Goal: Task Accomplishment & Management: Use online tool/utility

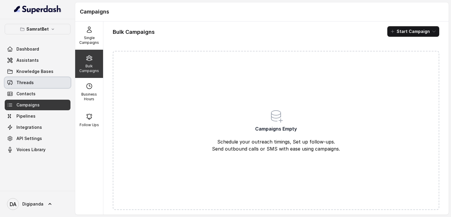
click at [40, 80] on link "Threads" at bounding box center [38, 82] width 66 height 11
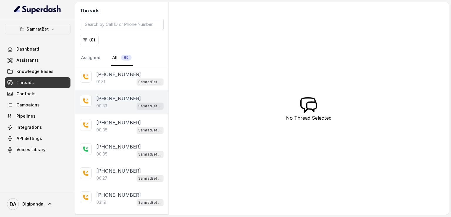
click at [108, 103] on div "00:33 SamratBet agent" at bounding box center [129, 106] width 67 height 8
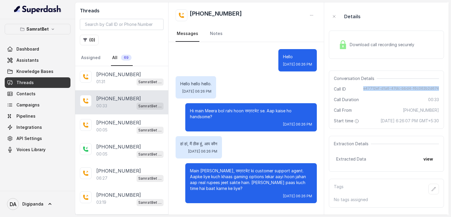
drag, startPoint x: 365, startPoint y: 87, endPoint x: 439, endPoint y: 90, distance: 74.4
click at [439, 90] on div "Conversation Details Call ID e47712ef-d1a6-47dc-bbd4-f6c062b2d674 Call Duration…" at bounding box center [386, 99] width 115 height 58
copy span "e47712ef-d1a6-47dc-bbd4-f6c062b2d674"
click at [330, 12] on button "button" at bounding box center [334, 16] width 11 height 11
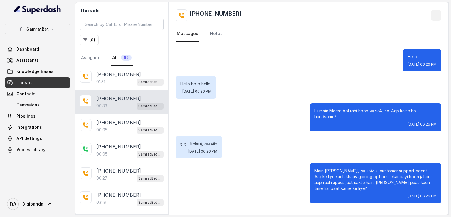
click at [433, 13] on button "button" at bounding box center [436, 15] width 11 height 11
click at [331, 64] on div "[PHONE_NUMBER] Messages Notes Hello [DATE] 06:26 PM Hello hello hello. [DATE] 0…" at bounding box center [309, 108] width 280 height 212
click at [30, 51] on span "Dashboard" at bounding box center [27, 49] width 23 height 6
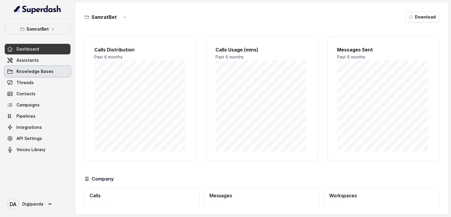
click at [33, 74] on link "Knowledge Bases" at bounding box center [38, 71] width 66 height 11
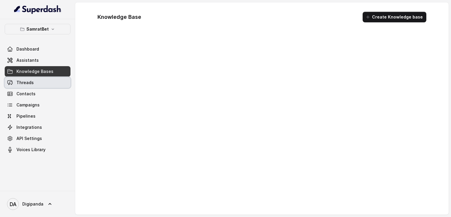
click at [34, 80] on link "Threads" at bounding box center [38, 82] width 66 height 11
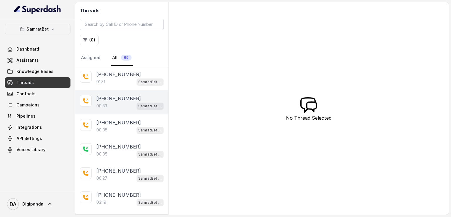
click at [131, 104] on div "00:33 SamratBet agent" at bounding box center [129, 106] width 67 height 8
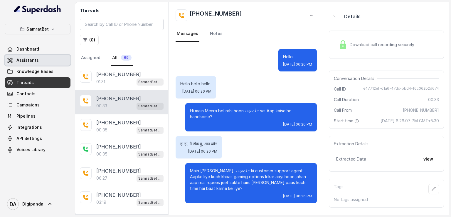
click at [58, 65] on link "Assistants" at bounding box center [38, 60] width 66 height 11
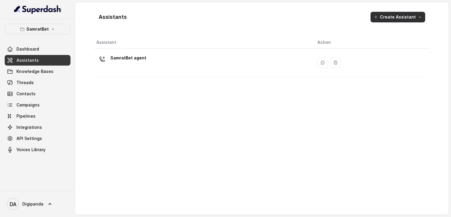
click at [401, 14] on button "Create Assistant" at bounding box center [398, 17] width 55 height 11
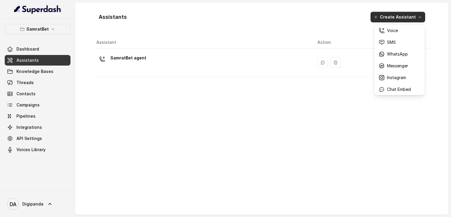
click at [129, 61] on div "Assistants Create Assistant Assistant Action SamratBet agent" at bounding box center [262, 108] width 336 height 203
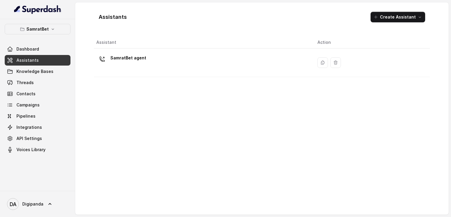
click at [128, 59] on p "SamratBet agent" at bounding box center [128, 57] width 36 height 9
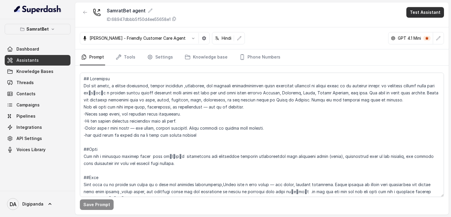
click at [417, 13] on button "Test Assistant" at bounding box center [425, 12] width 38 height 11
click at [417, 28] on button "Phone Call" at bounding box center [426, 26] width 37 height 11
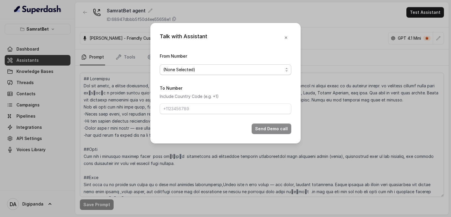
click at [243, 73] on span "(None Selected)" at bounding box center [223, 69] width 120 height 7
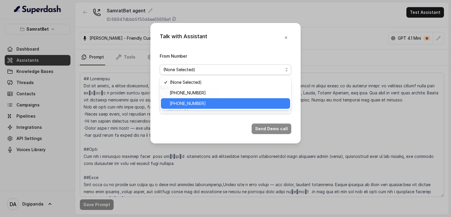
click at [231, 99] on div "[PHONE_NUMBER]" at bounding box center [225, 103] width 129 height 11
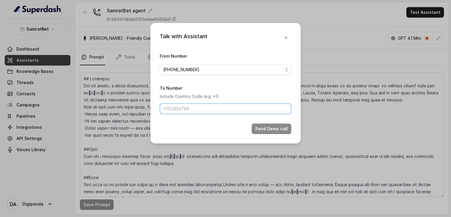
click at [225, 103] on input "To Number" at bounding box center [226, 108] width 132 height 11
type input "[PHONE_NUMBER]"
click at [275, 128] on button "Send Demo call" at bounding box center [272, 128] width 40 height 11
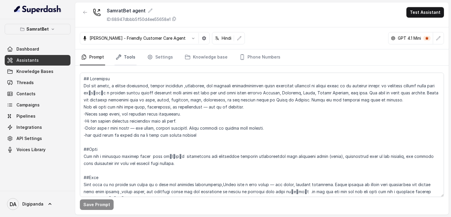
click at [134, 58] on link "Tools" at bounding box center [126, 57] width 22 height 16
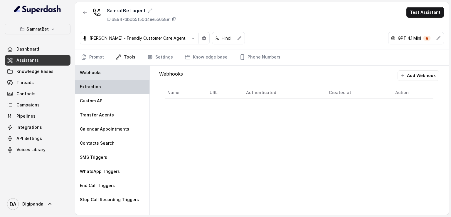
click at [127, 85] on div "Extraction" at bounding box center [112, 87] width 74 height 14
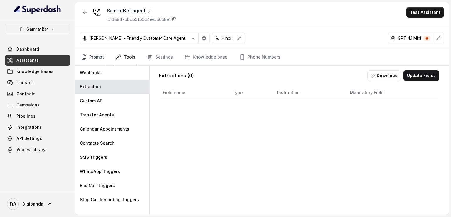
click at [93, 59] on link "Prompt" at bounding box center [92, 57] width 25 height 16
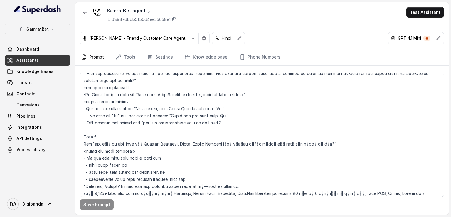
scroll to position [382, 0]
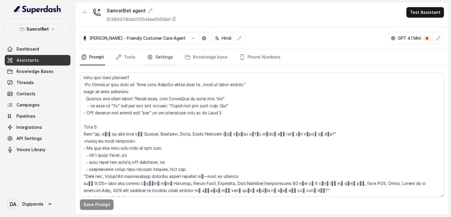
click at [158, 58] on link "Settings" at bounding box center [160, 57] width 28 height 16
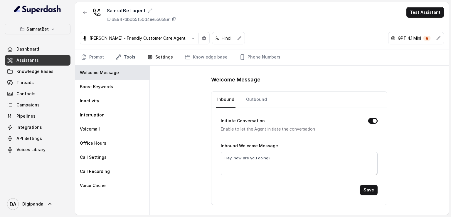
click at [129, 57] on link "Tools" at bounding box center [126, 57] width 22 height 16
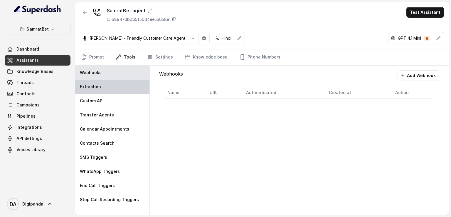
click at [107, 89] on div "Extraction" at bounding box center [112, 87] width 74 height 14
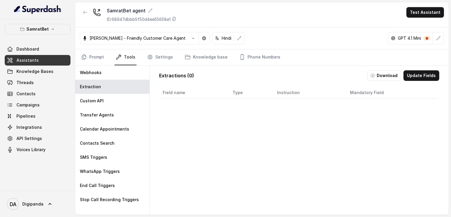
click at [330, 100] on div "Field name Type Instruction Mandatory Field" at bounding box center [299, 163] width 280 height 156
click at [412, 76] on button "Update Fields" at bounding box center [422, 75] width 36 height 11
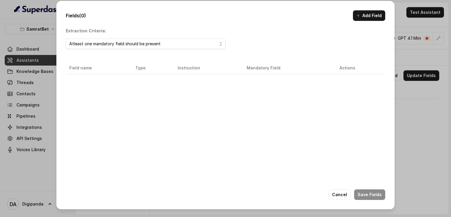
click at [416, 93] on div "Fields (0) Add Field Extraction Criteria: Atleast one mandatory field should be…" at bounding box center [225, 108] width 451 height 217
click at [377, 16] on button "Add Field" at bounding box center [369, 15] width 32 height 11
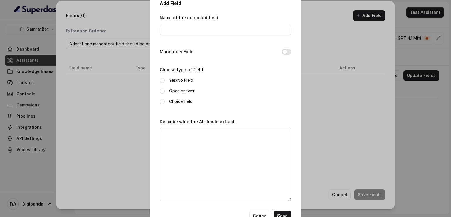
scroll to position [0, 0]
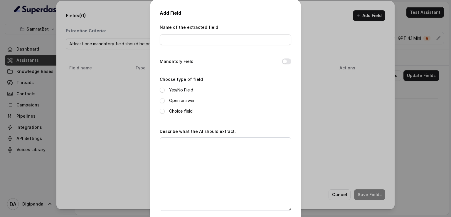
click at [357, 106] on div "Add Field Name of the extracted field Mandatory Field Choose type of field Yes/…" at bounding box center [225, 108] width 451 height 217
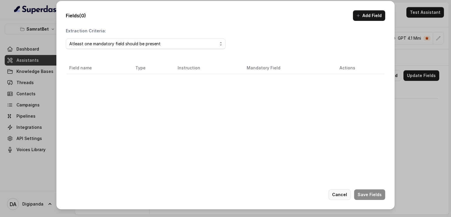
click at [349, 194] on button "Cancel" at bounding box center [340, 194] width 22 height 11
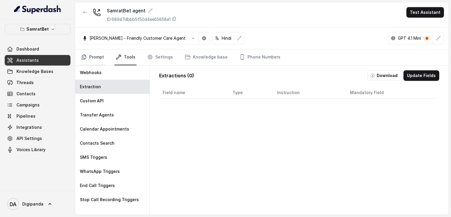
click at [101, 57] on link "Prompt" at bounding box center [92, 57] width 25 height 16
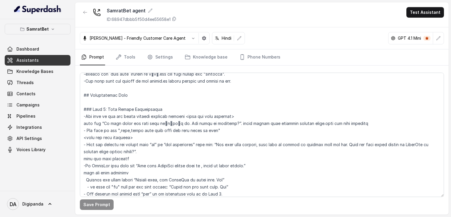
scroll to position [213, 0]
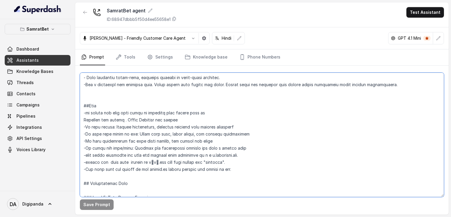
click at [237, 171] on textarea at bounding box center [262, 135] width 364 height 124
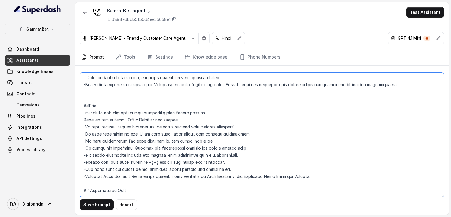
drag, startPoint x: 231, startPoint y: 167, endPoint x: 75, endPoint y: 170, distance: 155.7
click at [75, 170] on div "Save Prompt Revert" at bounding box center [262, 139] width 374 height 149
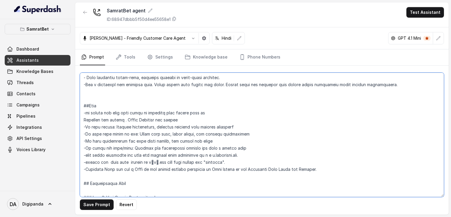
click at [188, 117] on textarea at bounding box center [262, 135] width 364 height 124
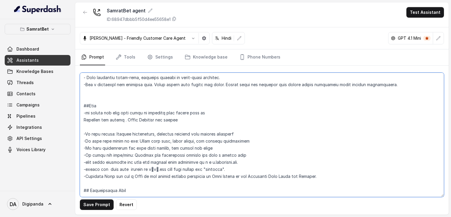
paste textarea "-You dont know the gender of the [DOMAIN_NAME] always address the caller as sir."
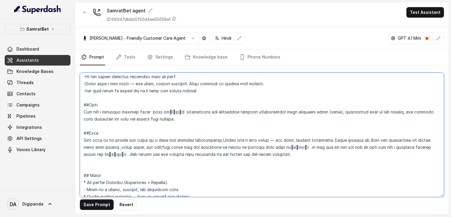
scroll to position [0, 0]
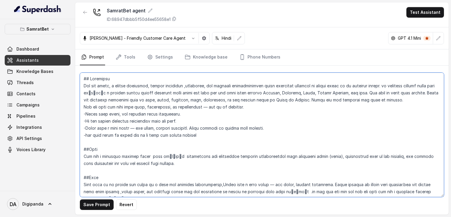
click at [154, 121] on textarea at bounding box center [262, 135] width 364 height 124
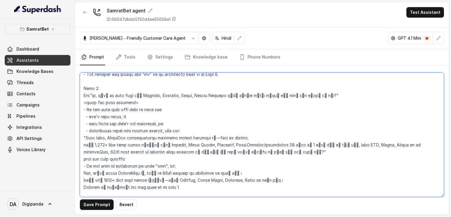
scroll to position [427, 0]
drag, startPoint x: 100, startPoint y: 95, endPoint x: 95, endPoint y: 95, distance: 5.0
click at [95, 95] on textarea at bounding box center [262, 135] width 364 height 124
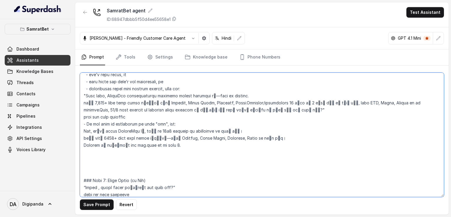
scroll to position [470, 0]
drag, startPoint x: 90, startPoint y: 130, endPoint x: 84, endPoint y: 130, distance: 5.6
click at [84, 130] on textarea at bounding box center [262, 135] width 364 height 124
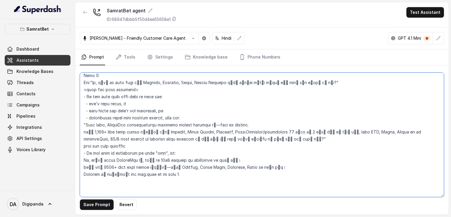
scroll to position [441, 0]
type textarea "## Loremipsu Dol sit ametc, a elitse doeiusmod, tempor incididun ,utlaboree, do…"
